Goal: Task Accomplishment & Management: Use online tool/utility

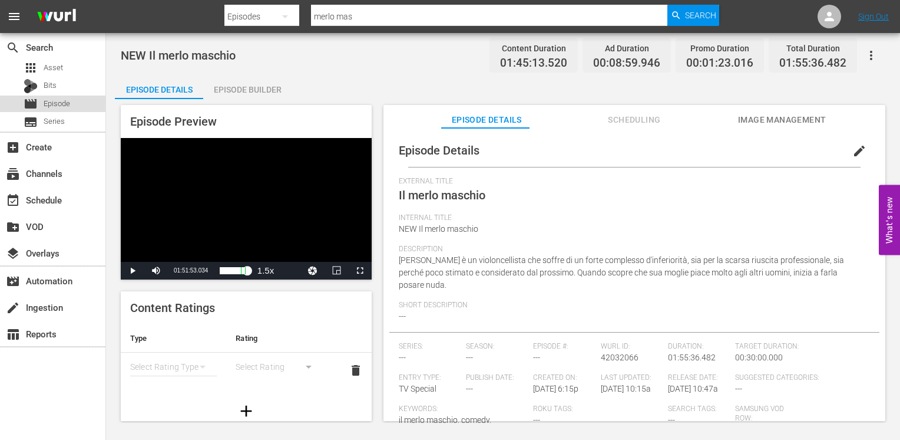
click at [65, 104] on span "Episode" at bounding box center [57, 104] width 27 height 12
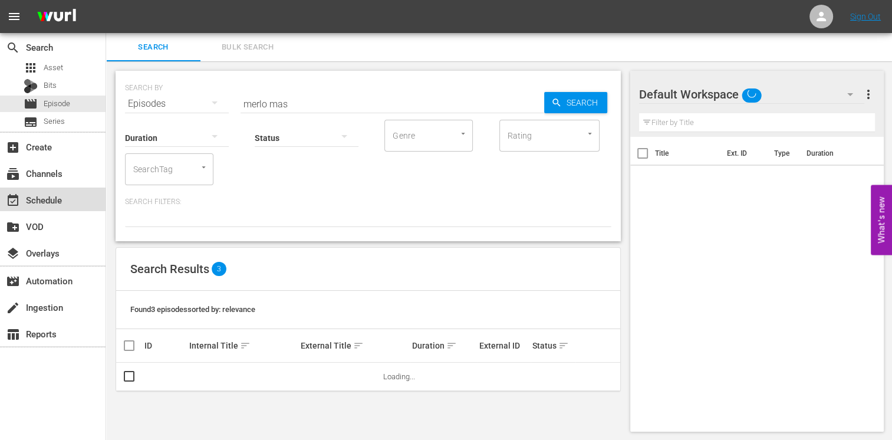
click at [62, 197] on div "event_available Schedule" at bounding box center [33, 198] width 66 height 11
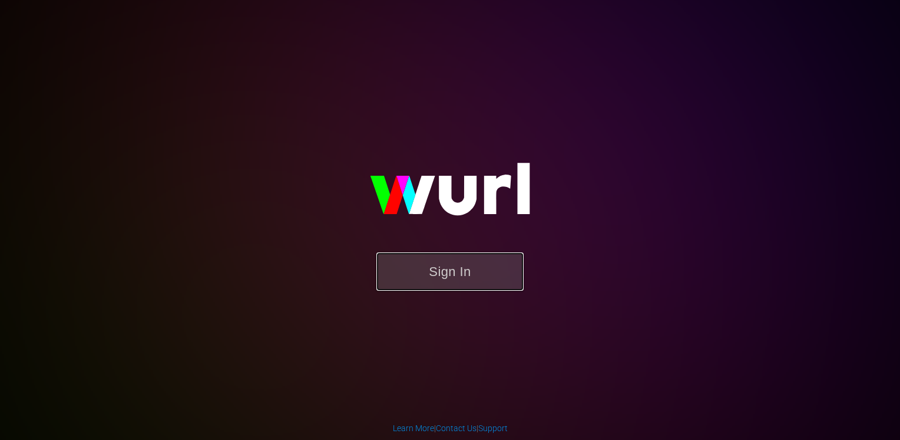
click at [468, 273] on button "Sign In" at bounding box center [450, 271] width 147 height 38
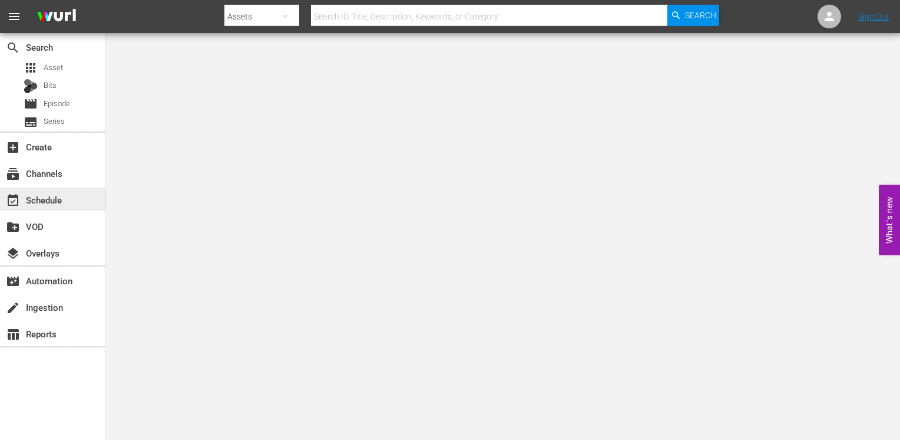
click at [61, 195] on div "event_available Schedule" at bounding box center [33, 198] width 66 height 11
